Goal: Task Accomplishment & Management: Use online tool/utility

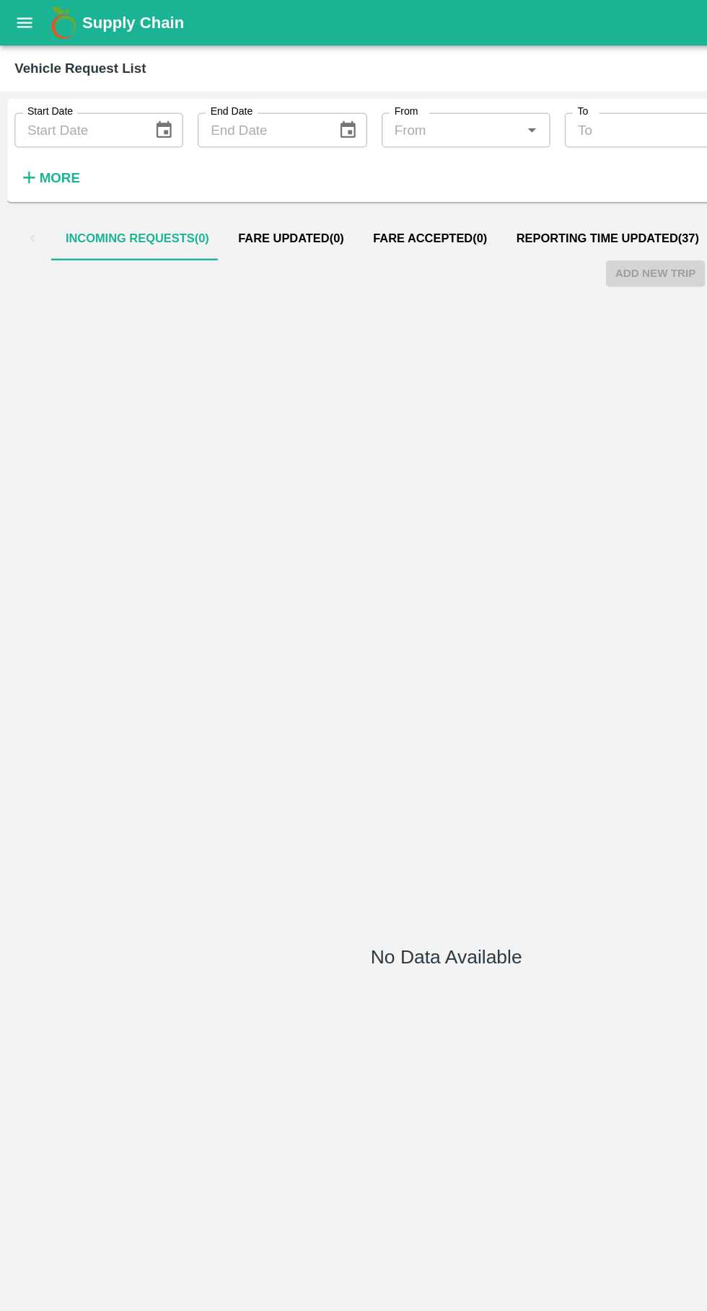
click at [443, 199] on button "Reporting Time Updated ( 37 )" at bounding box center [481, 189] width 168 height 35
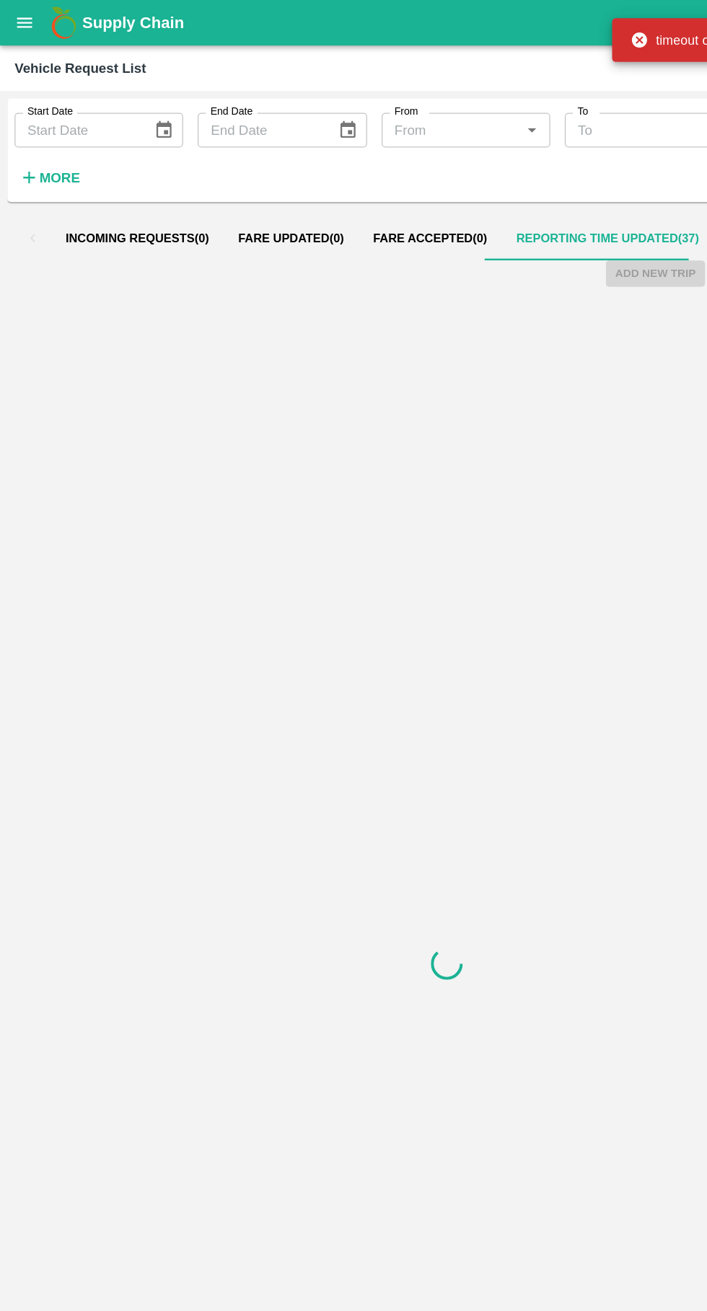
click at [18, 19] on icon "open drawer" at bounding box center [20, 18] width 16 height 16
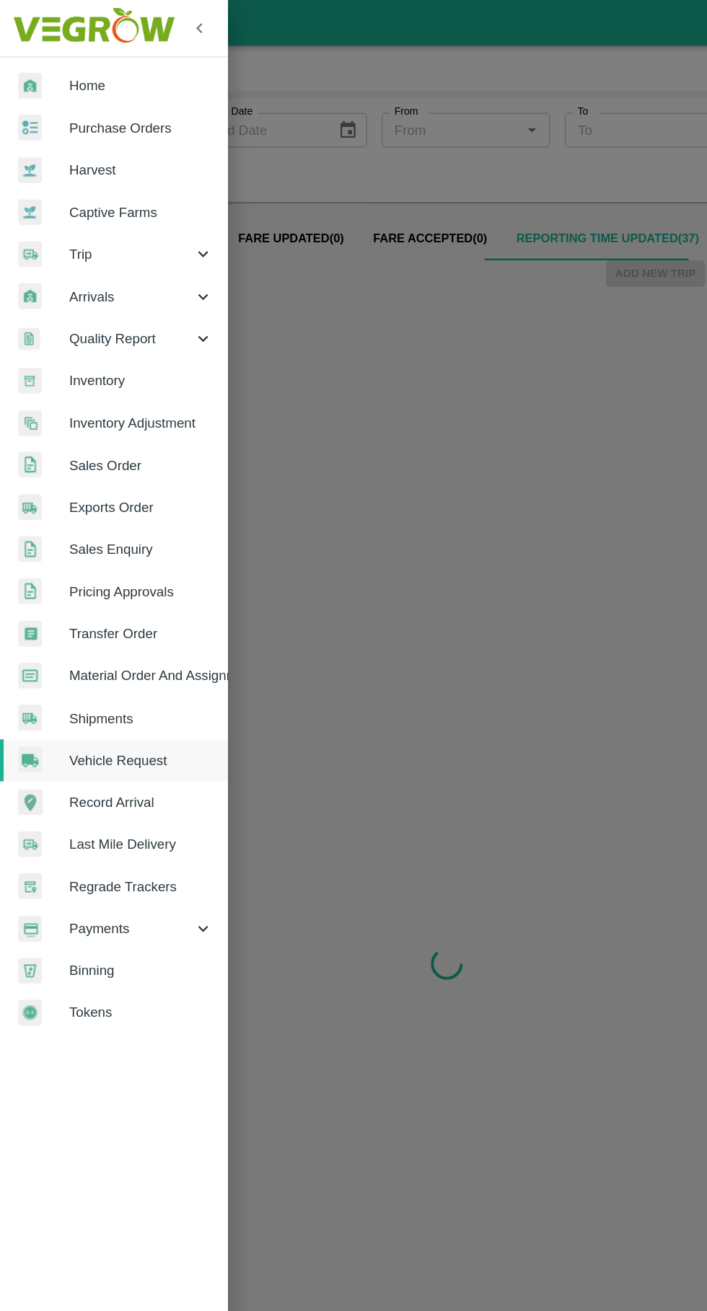
click at [46, 194] on div at bounding box center [34, 201] width 40 height 21
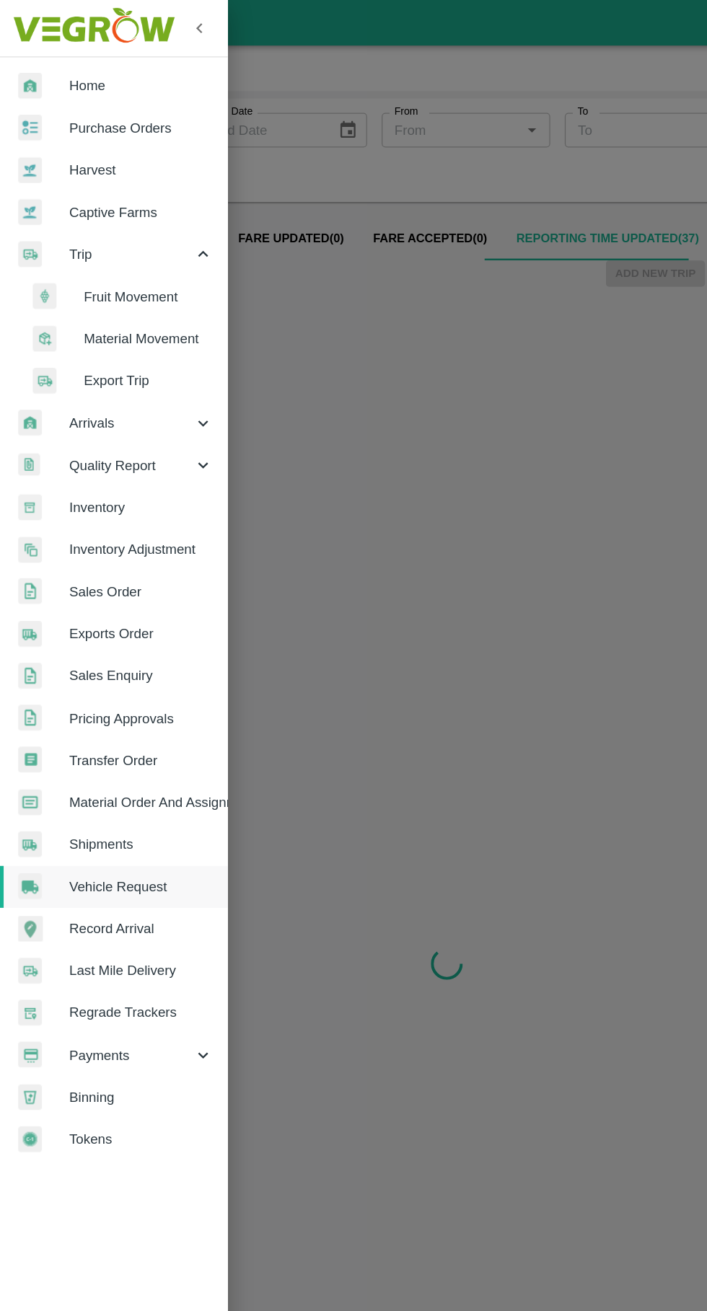
click at [81, 230] on span "Fruit Movement" at bounding box center [117, 235] width 102 height 16
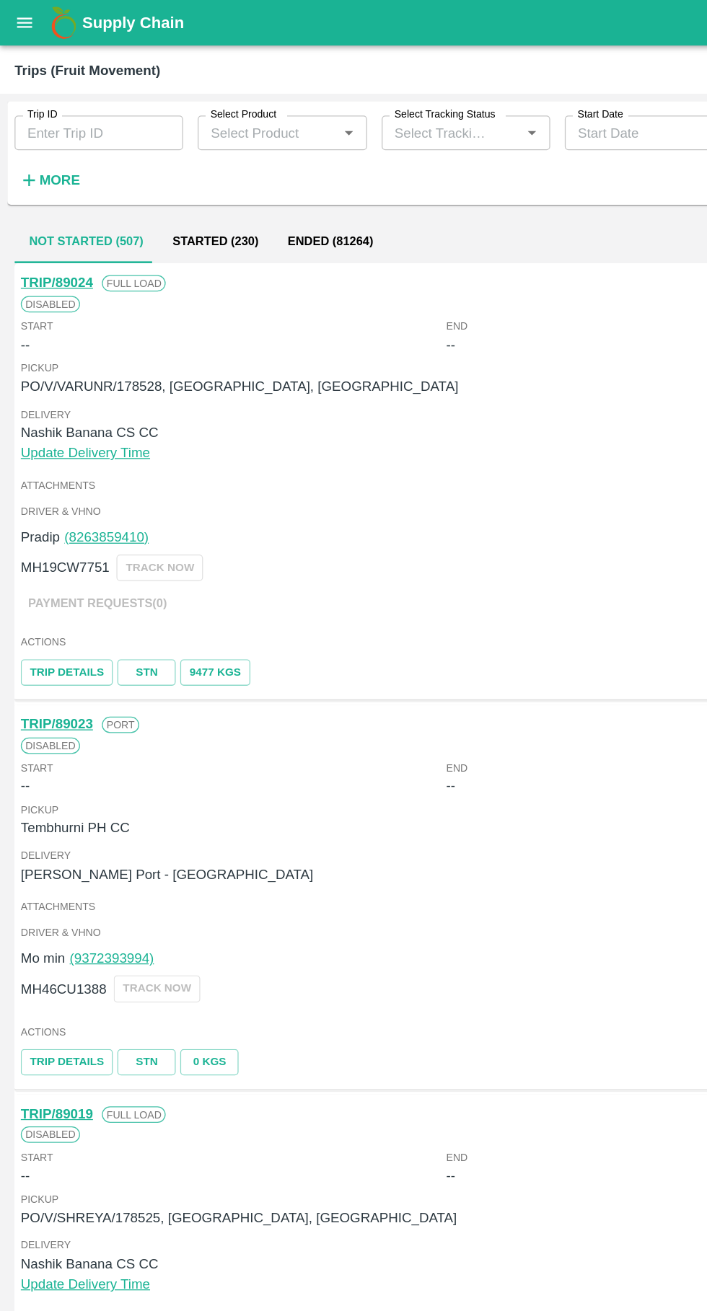
click at [162, 180] on button "Started (230)" at bounding box center [170, 191] width 91 height 35
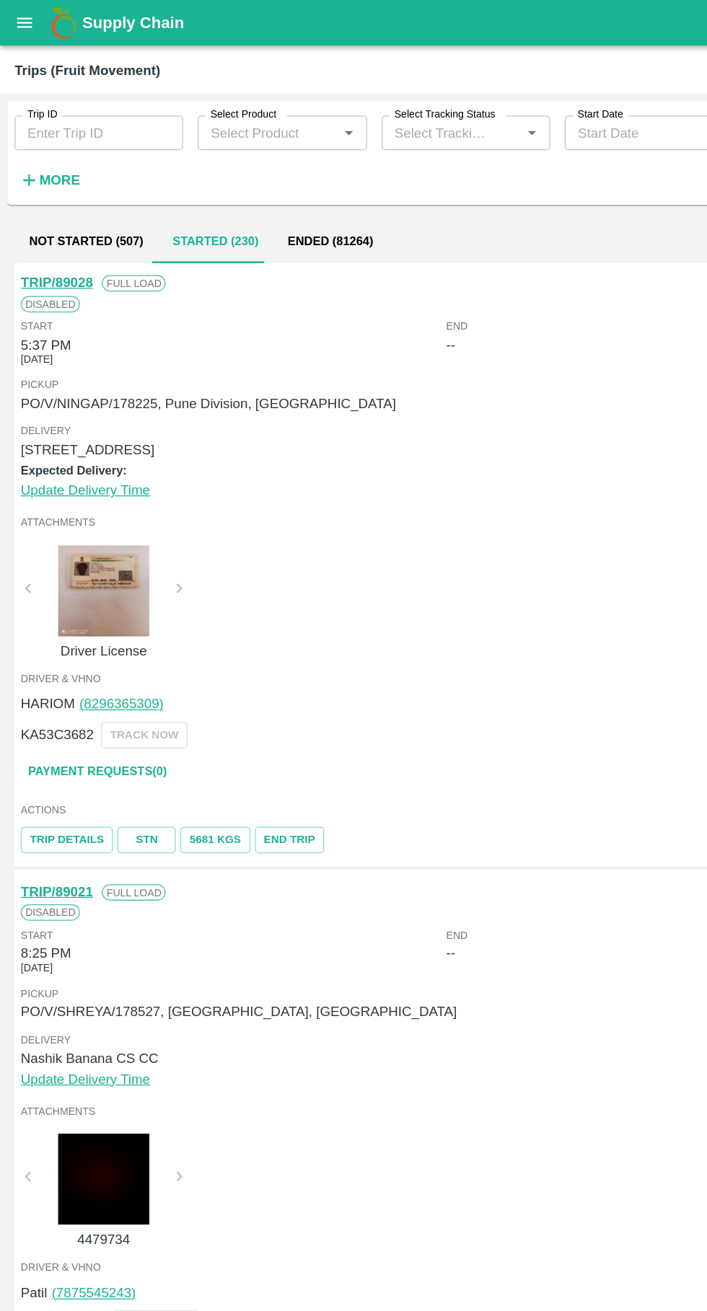
click at [45, 224] on link "TRIP/89028" at bounding box center [45, 224] width 57 height 12
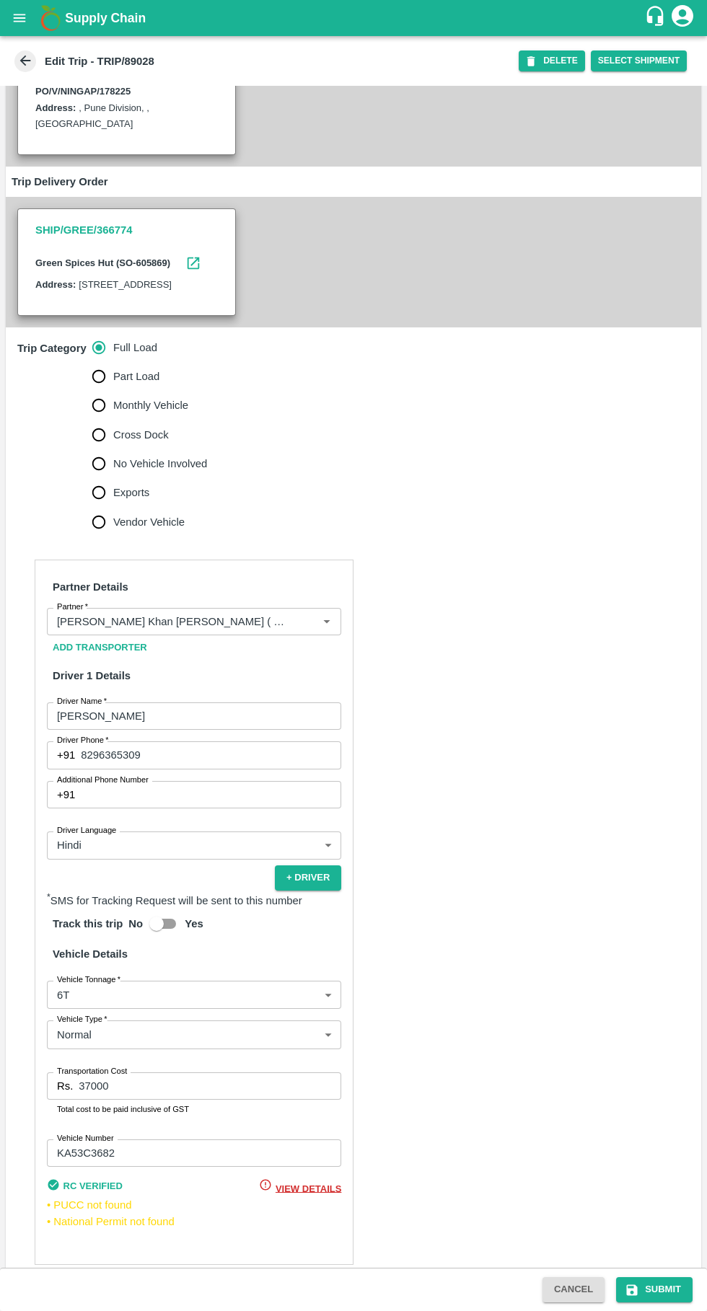
scroll to position [221, 0]
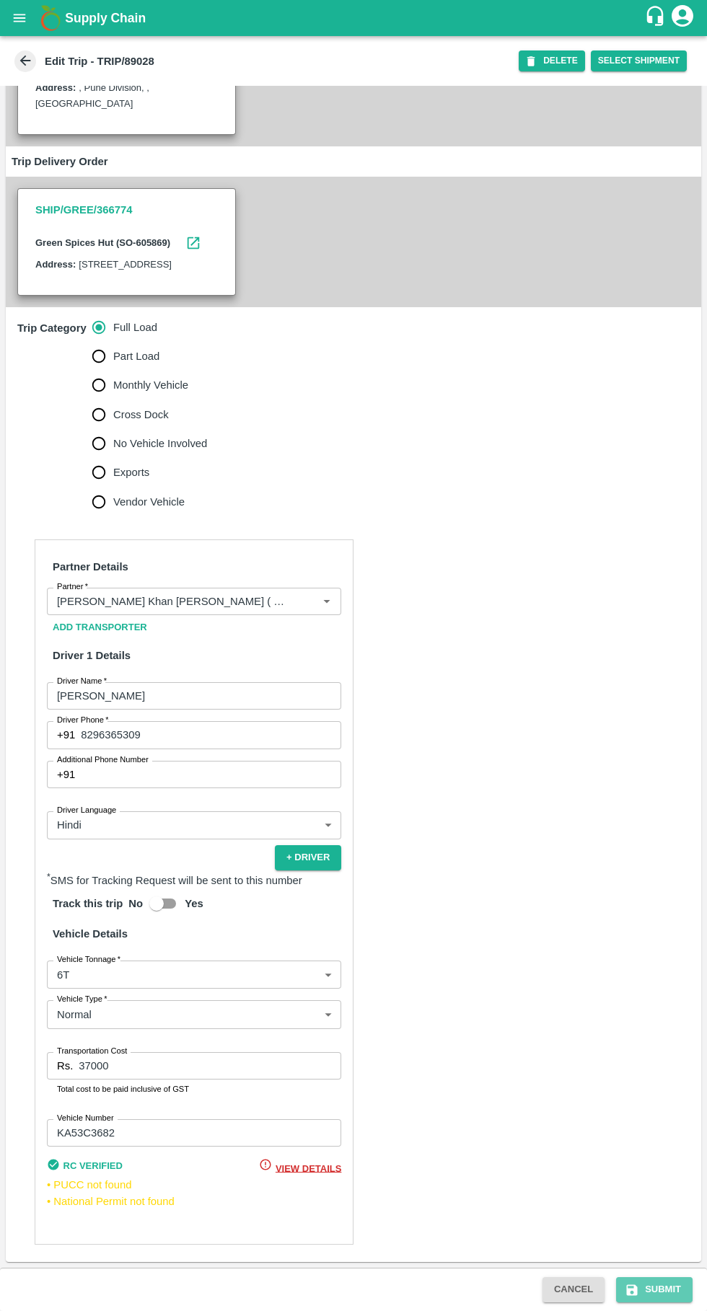
click at [658, 1289] on button "Submit" at bounding box center [654, 1289] width 76 height 25
